Goal: Information Seeking & Learning: Learn about a topic

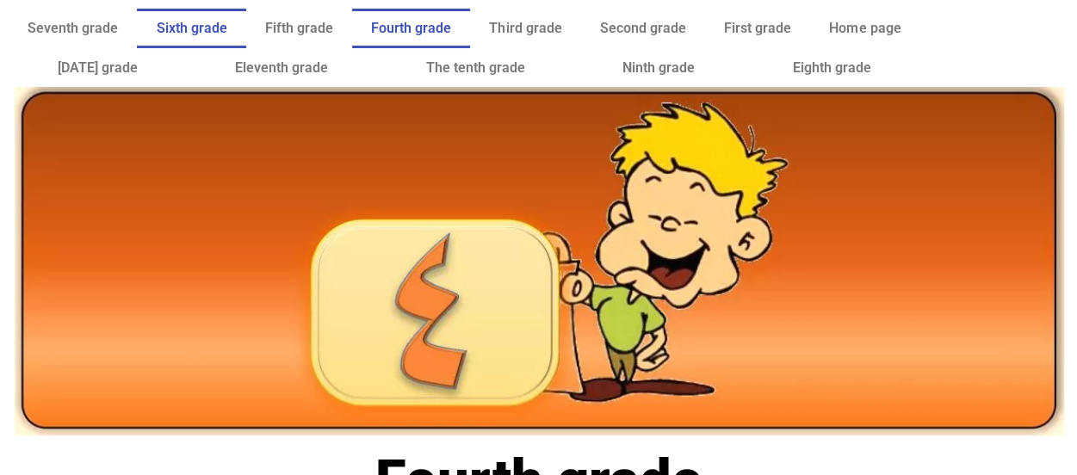
click at [222, 16] on link "Sixth grade" at bounding box center [191, 29] width 108 height 40
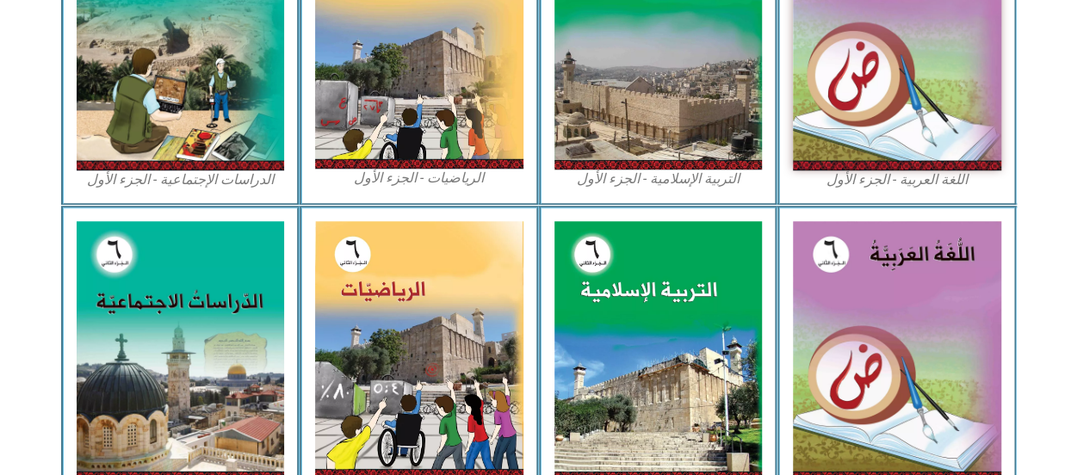
scroll to position [646, 0]
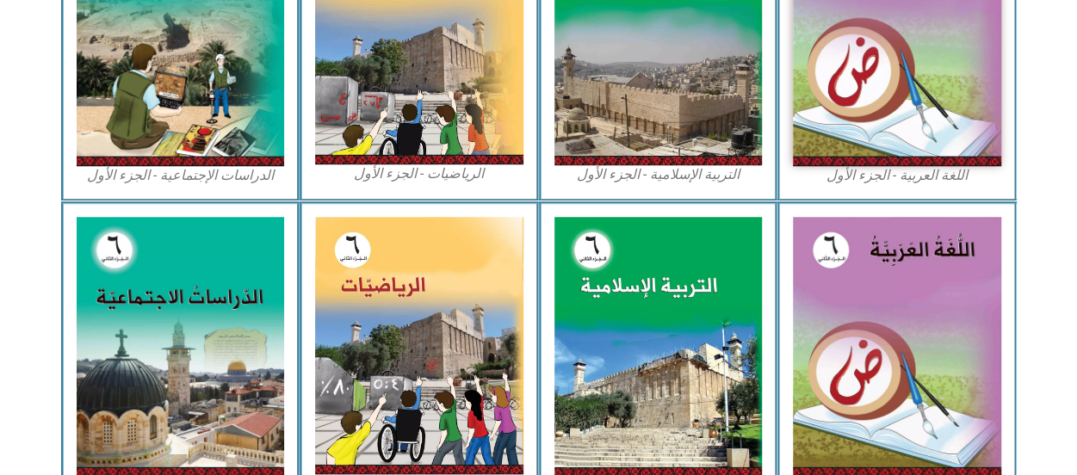
click at [544, 206] on div "التربية الإسلامية - الجزء الثاني" at bounding box center [658, 356] width 239 height 311
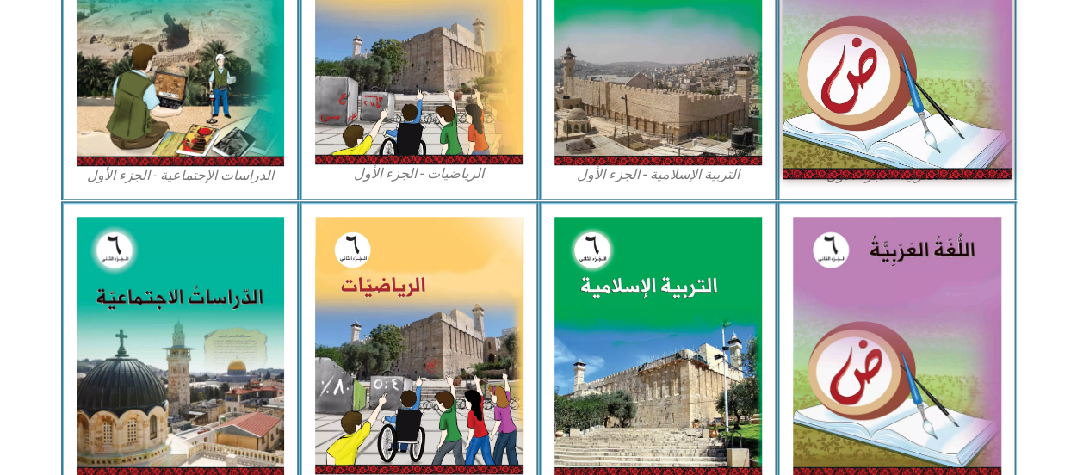
click at [885, 45] on img at bounding box center [897, 36] width 229 height 286
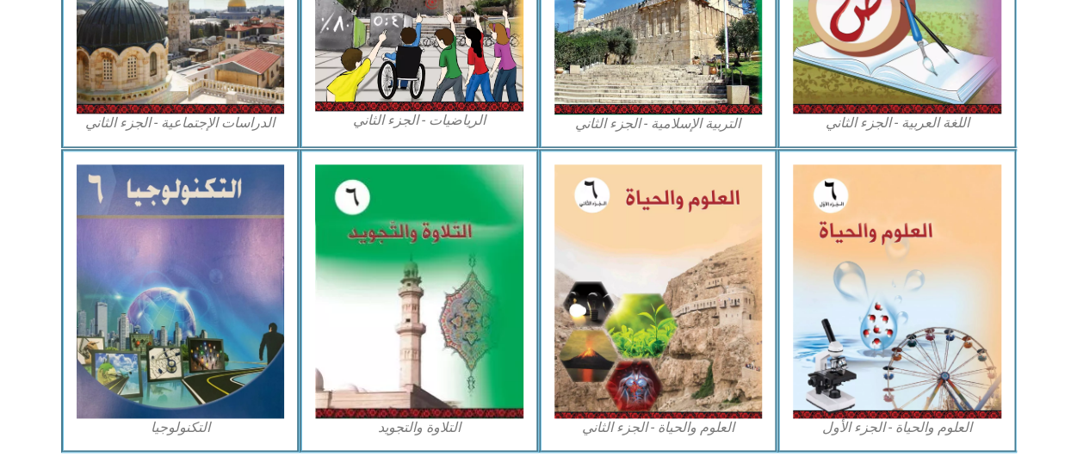
scroll to position [1024, 0]
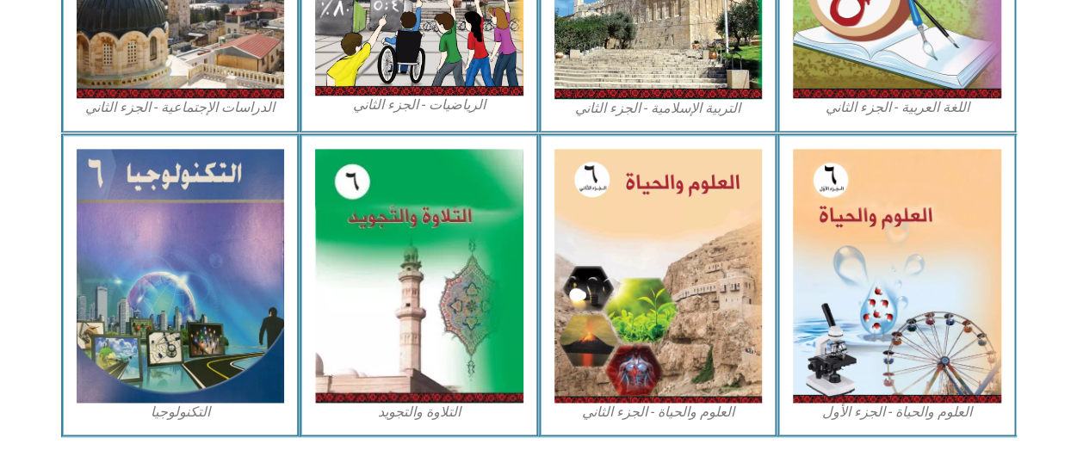
drag, startPoint x: 953, startPoint y: 323, endPoint x: 1075, endPoint y: 354, distance: 126.1
click at [1075, 354] on section "العلوم والحياة - الجزء الأول العلوم والحياة - الجزء الثاني التلاوة والتجويد الت…" at bounding box center [538, 285] width 1077 height 304
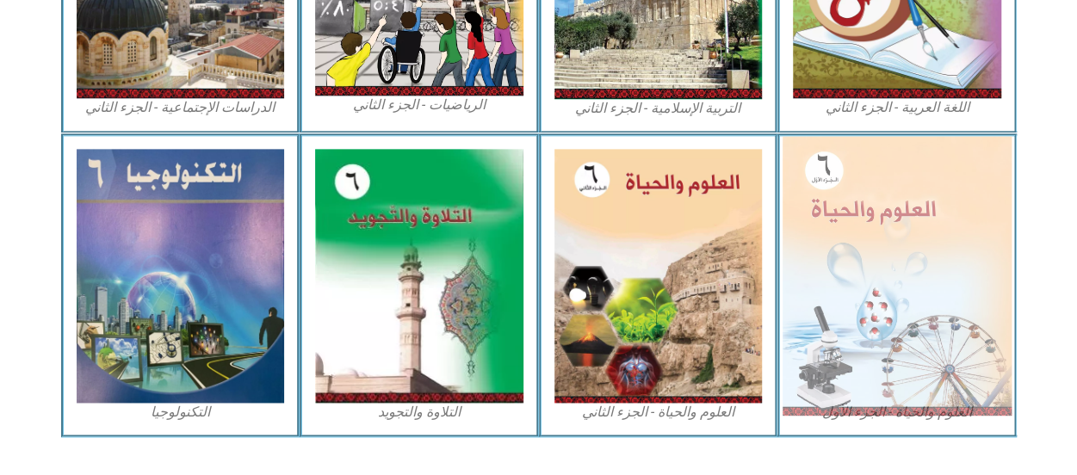
click at [911, 347] on img at bounding box center [897, 275] width 229 height 279
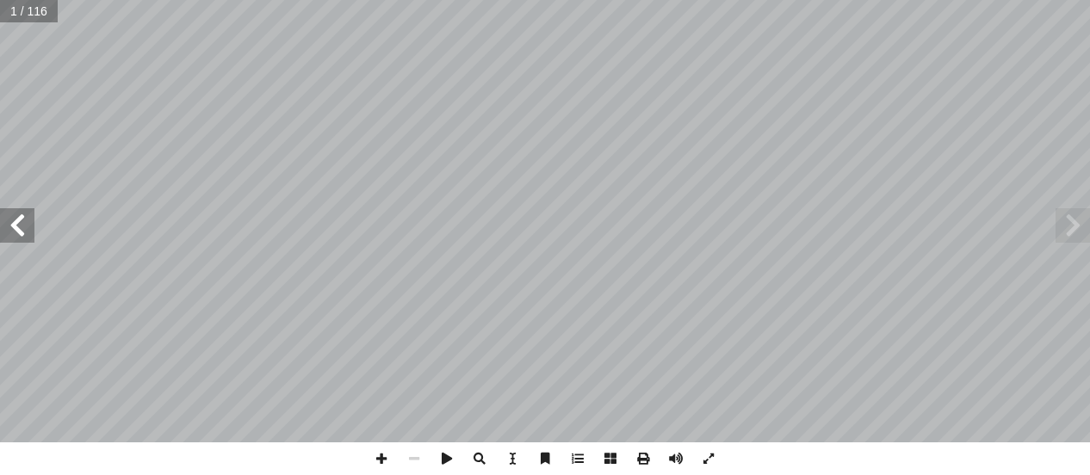
click at [21, 231] on span at bounding box center [17, 225] width 34 height 34
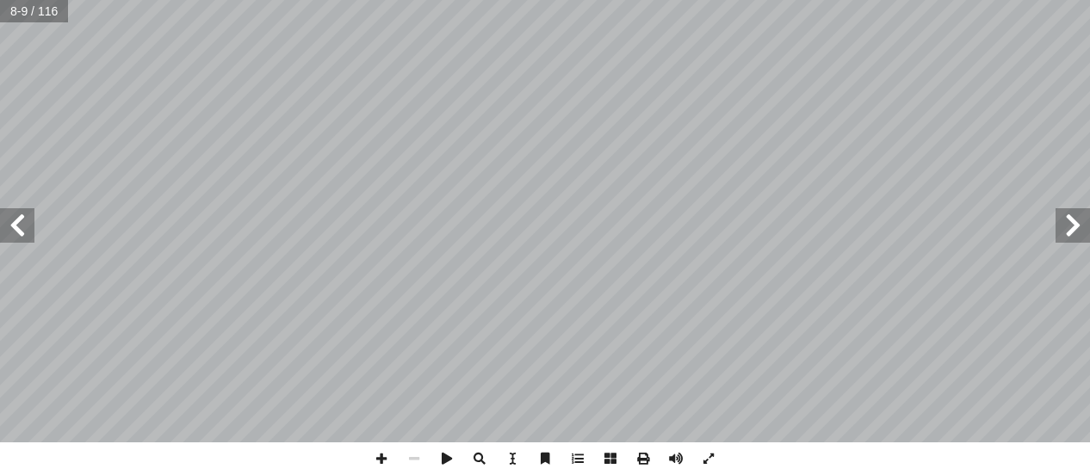
click at [21, 231] on span at bounding box center [17, 225] width 34 height 34
click at [374, 462] on span at bounding box center [381, 459] width 33 height 33
click at [591, 0] on html "الصفحة الرئيسية الصف الأول الصف الثاني الصف الثالث الصف الرابع الصف الخامس الصف…" at bounding box center [545, 57] width 1090 height 114
click at [799, 114] on html "الصفحة الرئيسية الصف الأول الصف الثاني الصف الثالث الصف الرابع الصف الخامس الصف…" at bounding box center [545, 57] width 1090 height 114
click at [739, 114] on html "الصفحة الرئيسية الصف الأول الصف الثاني الصف الثالث الصف الرابع الصف الخامس الصف…" at bounding box center [545, 57] width 1090 height 114
